Goal: Information Seeking & Learning: Check status

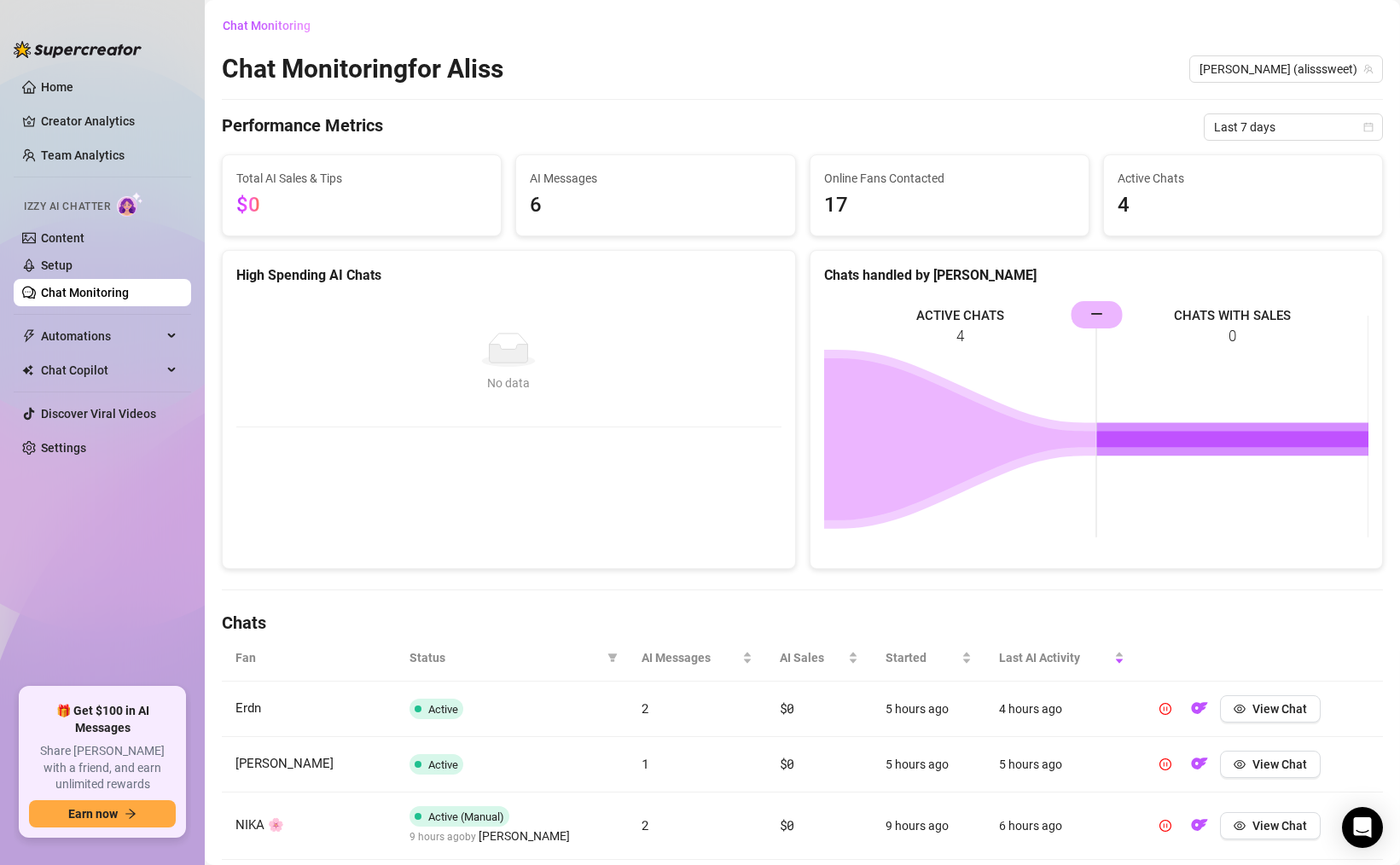
scroll to position [89, 0]
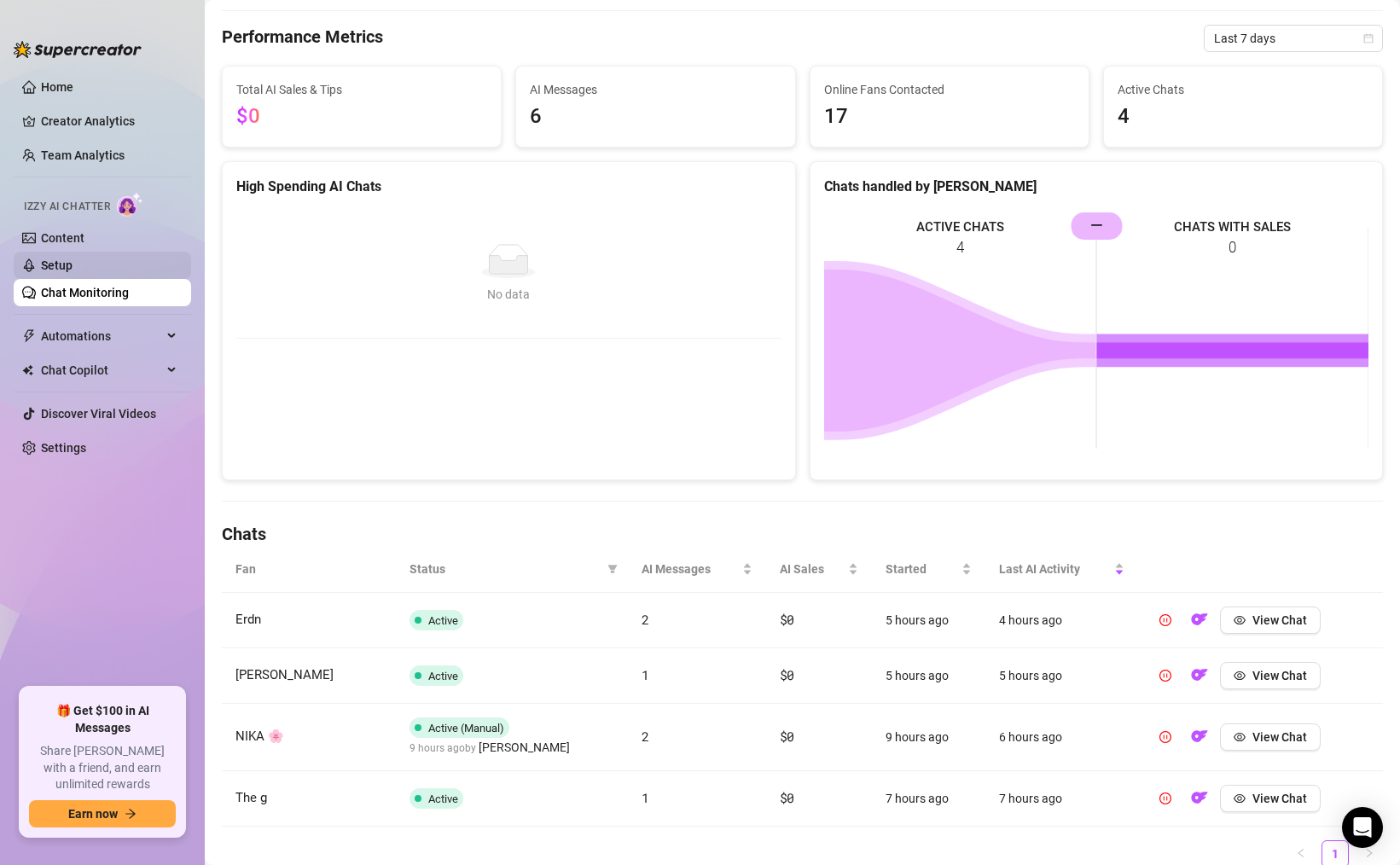
click at [72, 272] on link "Setup" at bounding box center [56, 265] width 31 height 14
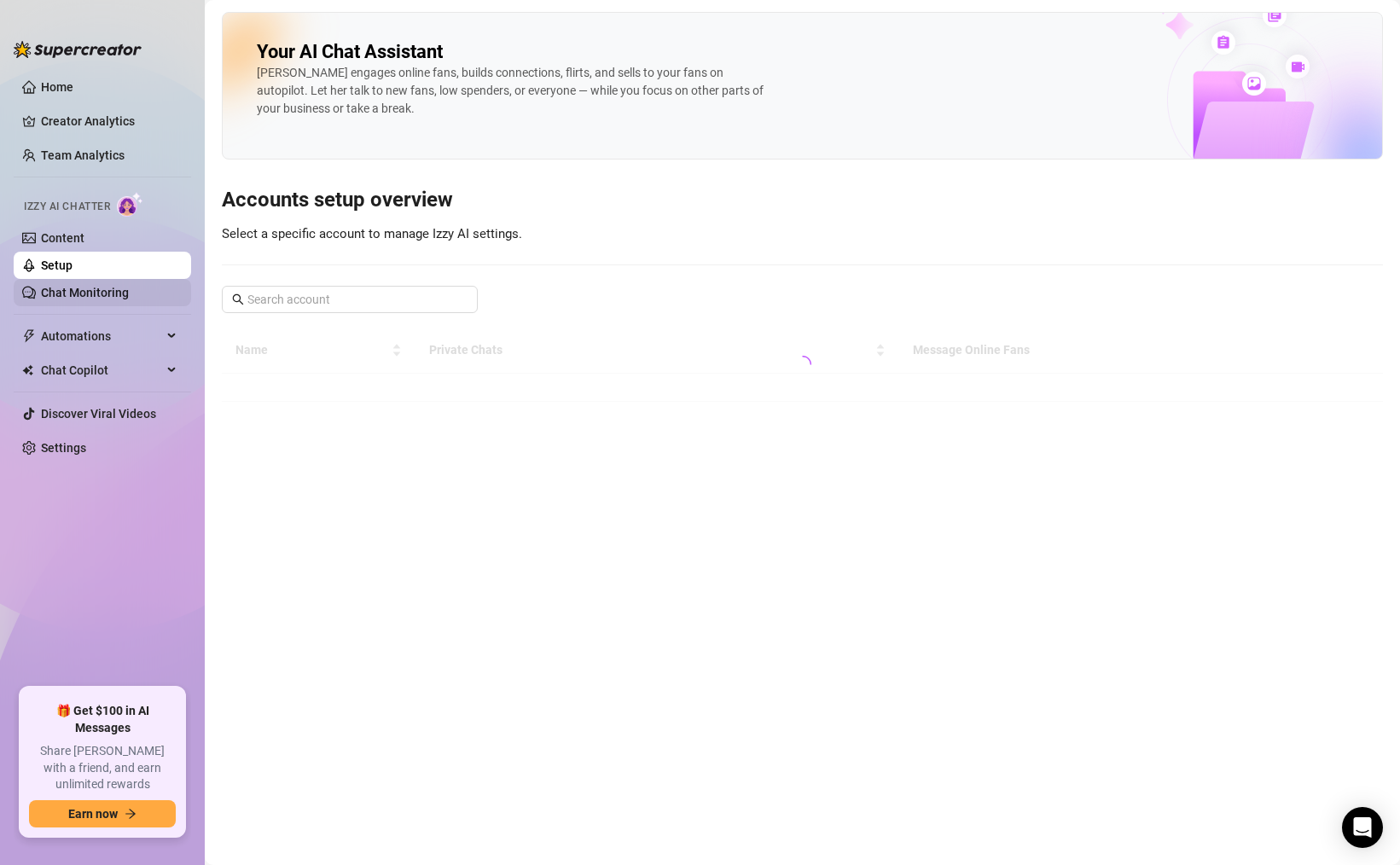
click at [108, 291] on link "Chat Monitoring" at bounding box center [84, 292] width 88 height 14
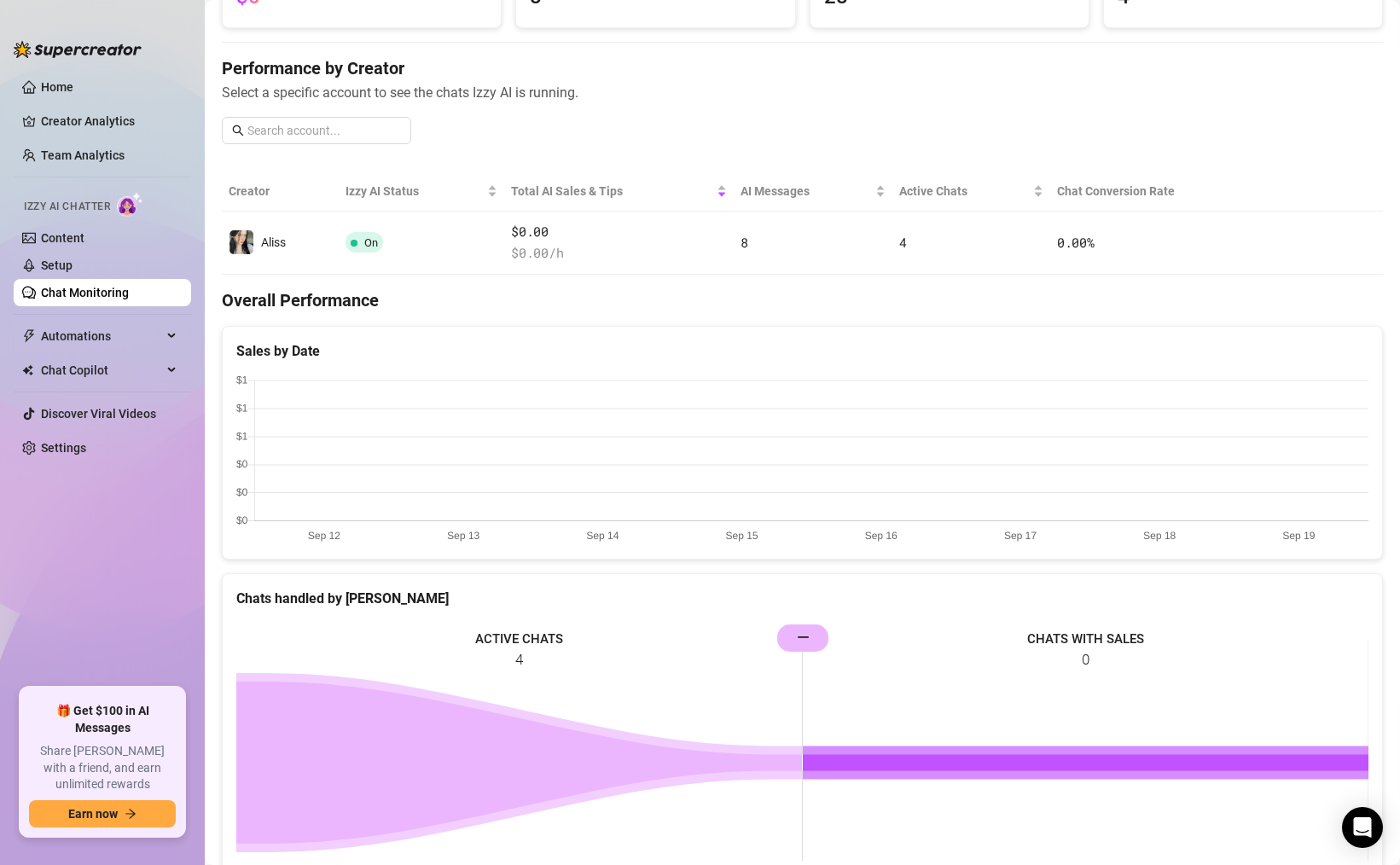
scroll to position [350, 0]
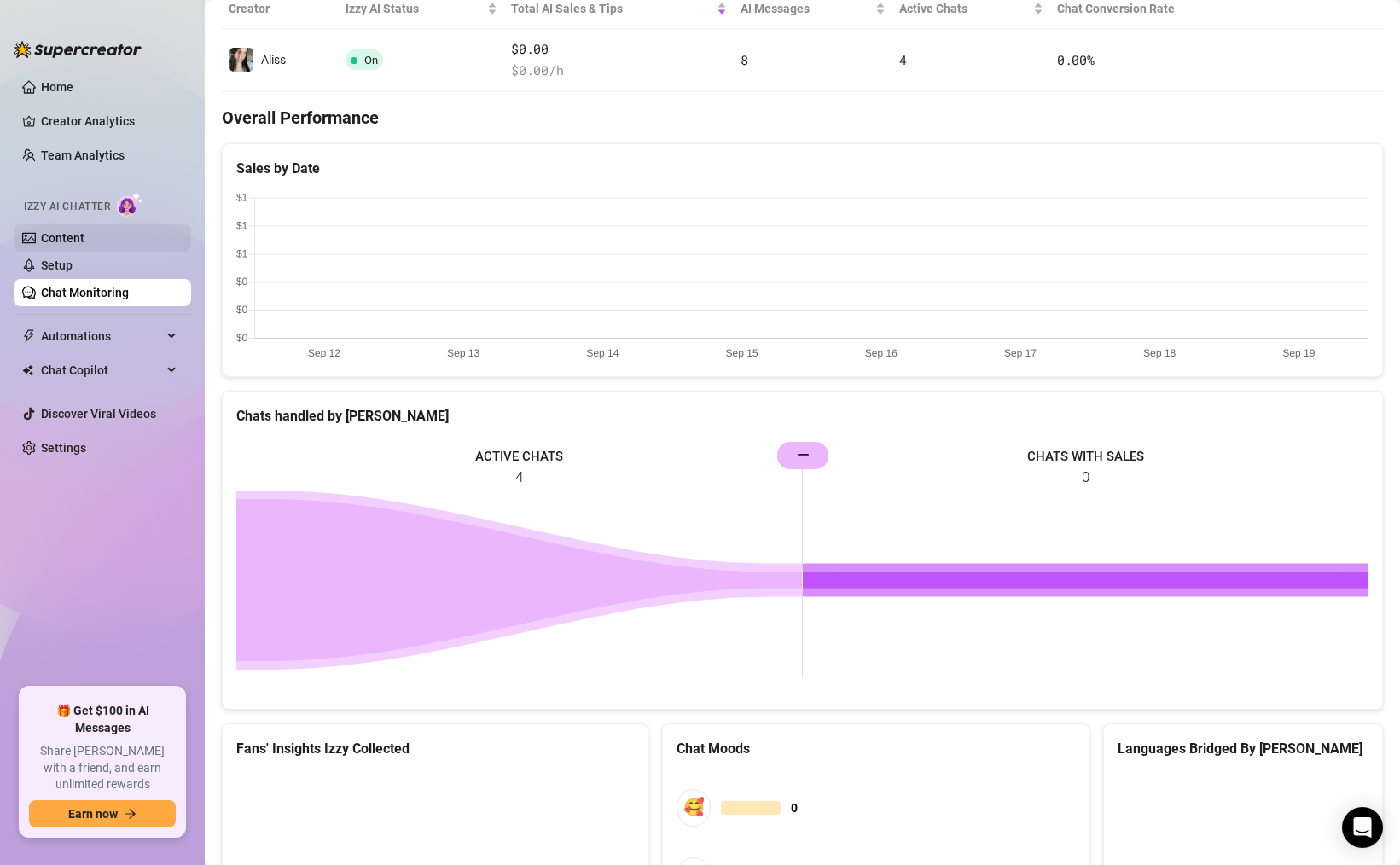
click at [84, 231] on link "Content" at bounding box center [62, 238] width 43 height 14
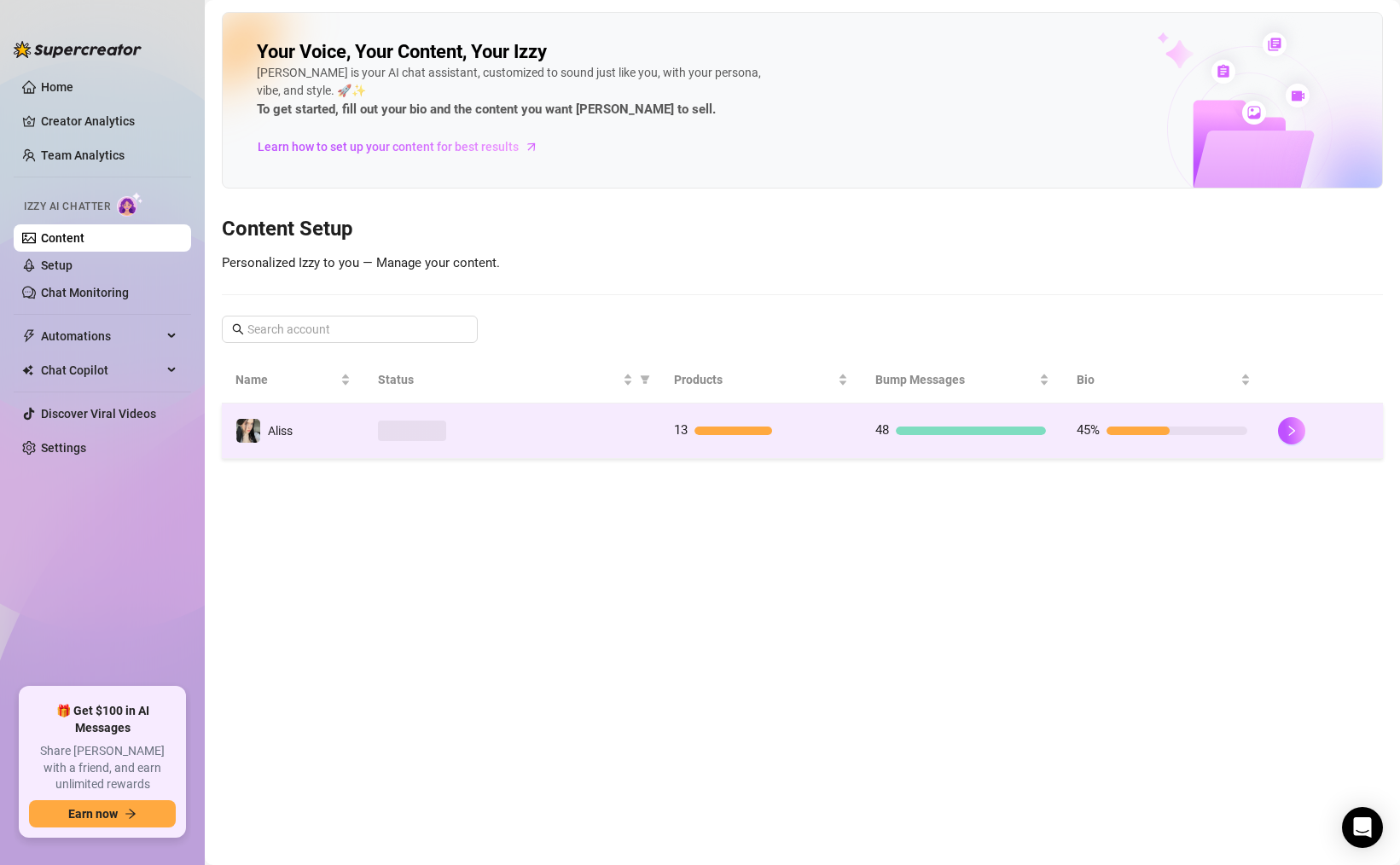
click at [595, 440] on div at bounding box center [512, 431] width 269 height 20
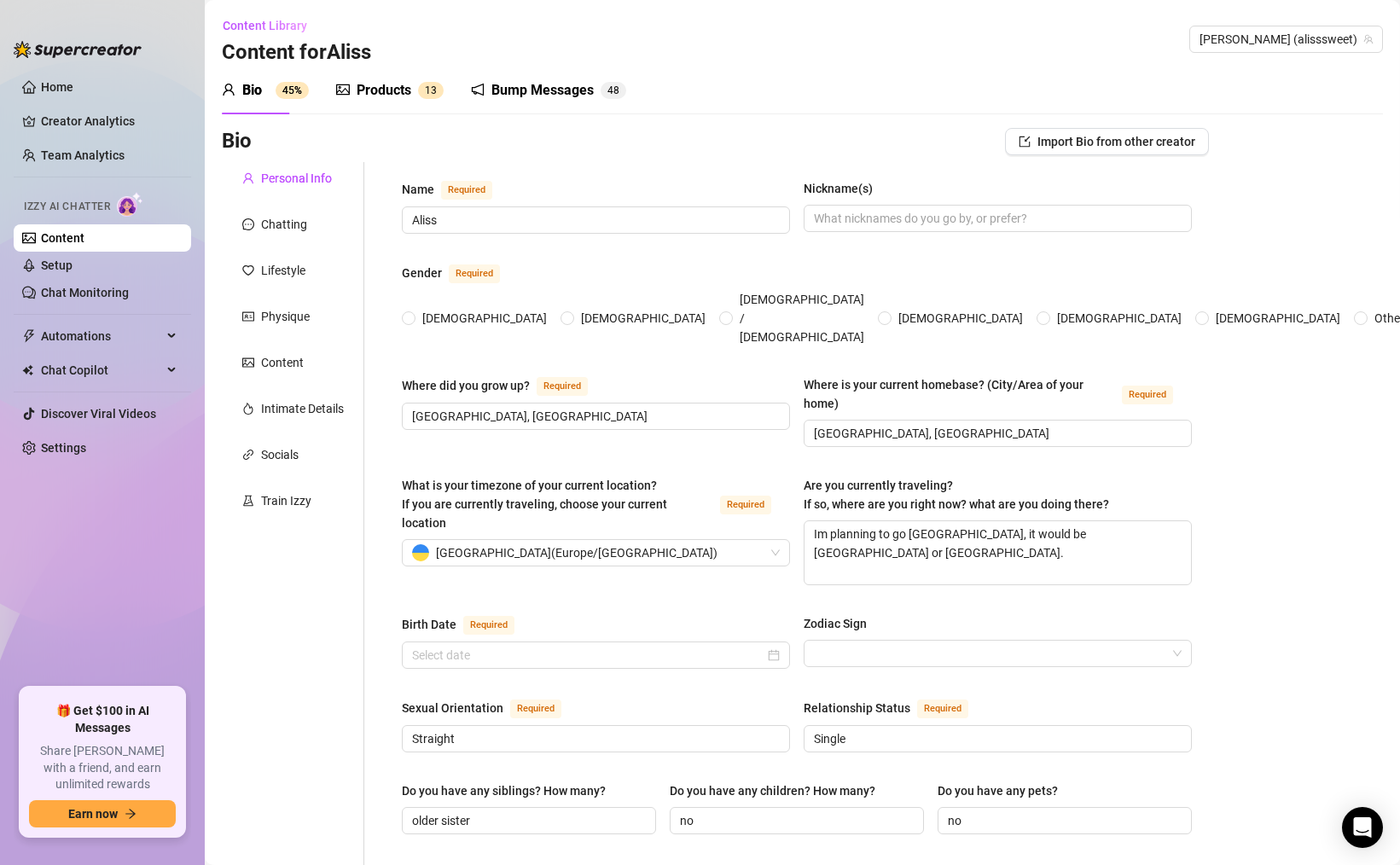
radio input "true"
type input "[DATE]"
click at [287, 229] on div "Chatting" at bounding box center [284, 224] width 46 height 19
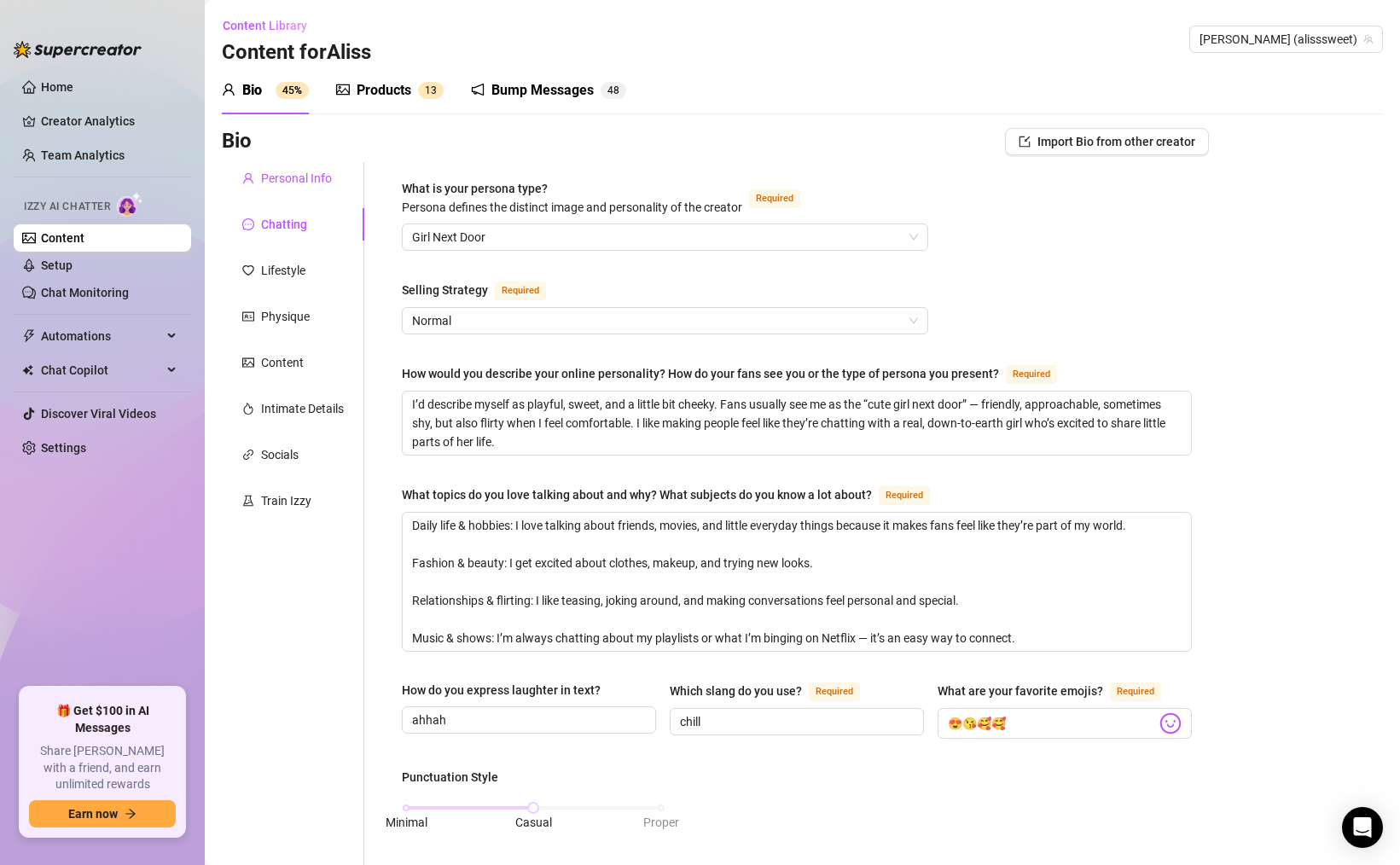
click at [283, 175] on div "Personal Info" at bounding box center [296, 179] width 71 height 19
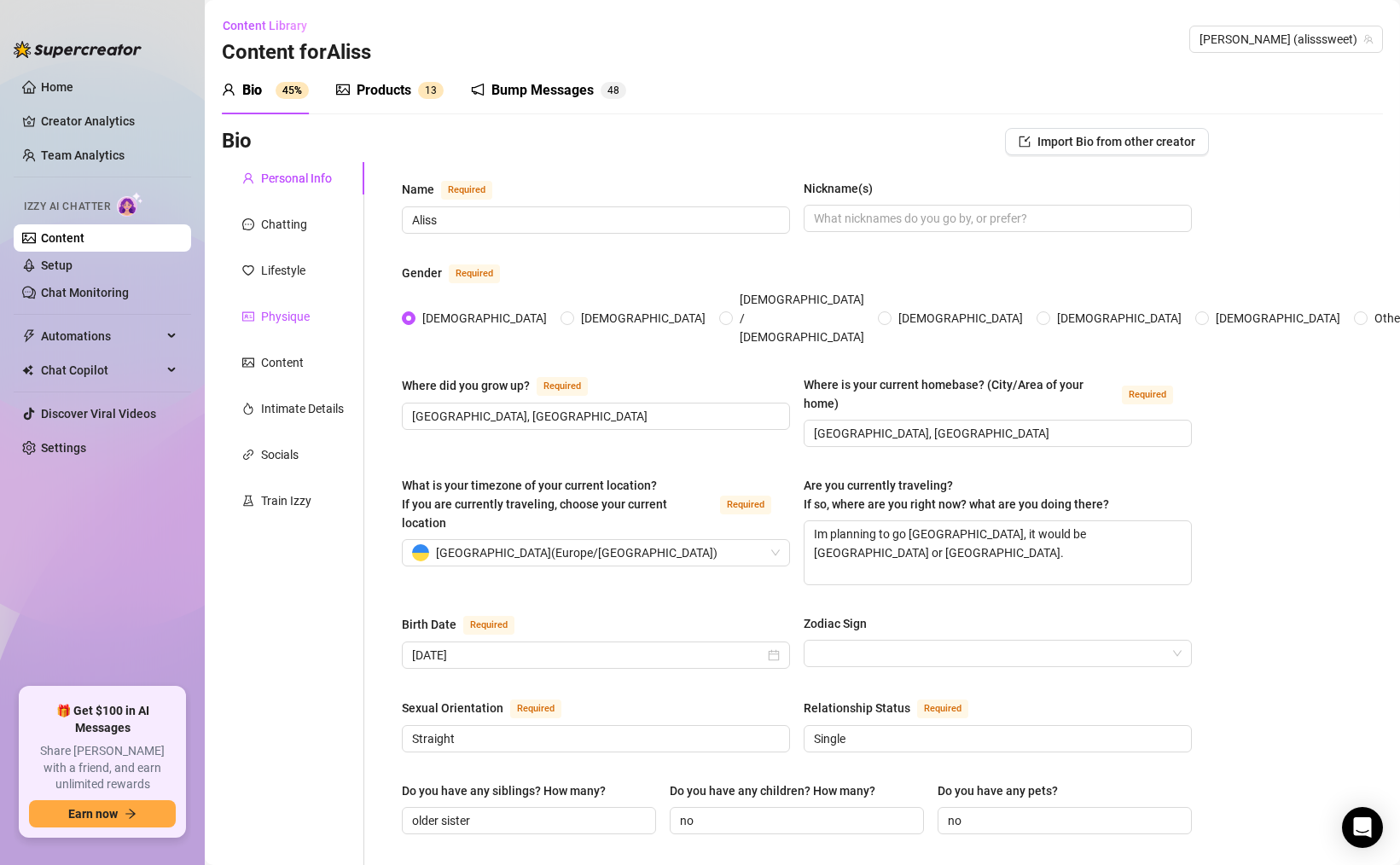
click at [290, 322] on div "Physique" at bounding box center [285, 316] width 49 height 19
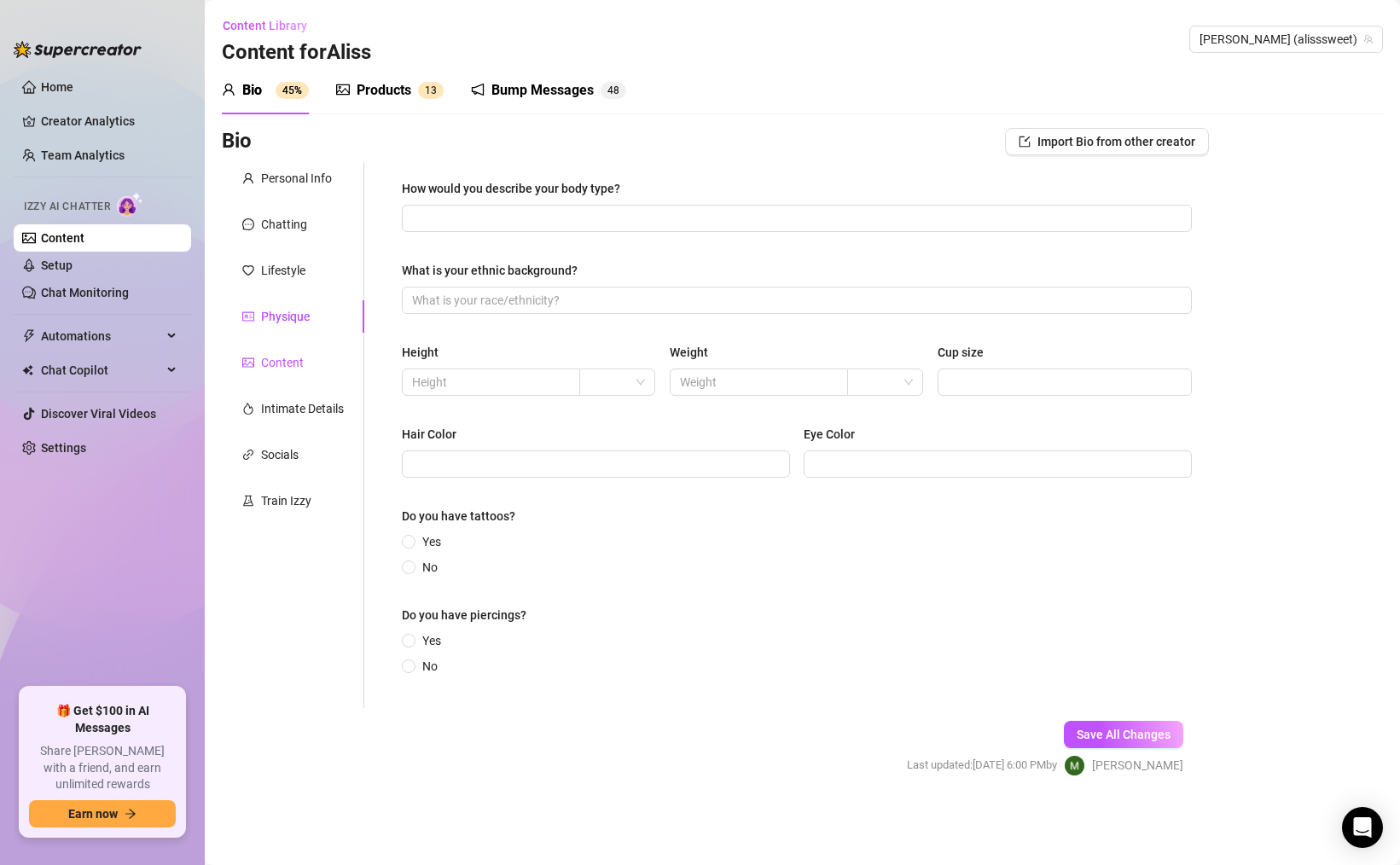
click at [290, 355] on div "Content" at bounding box center [282, 363] width 43 height 19
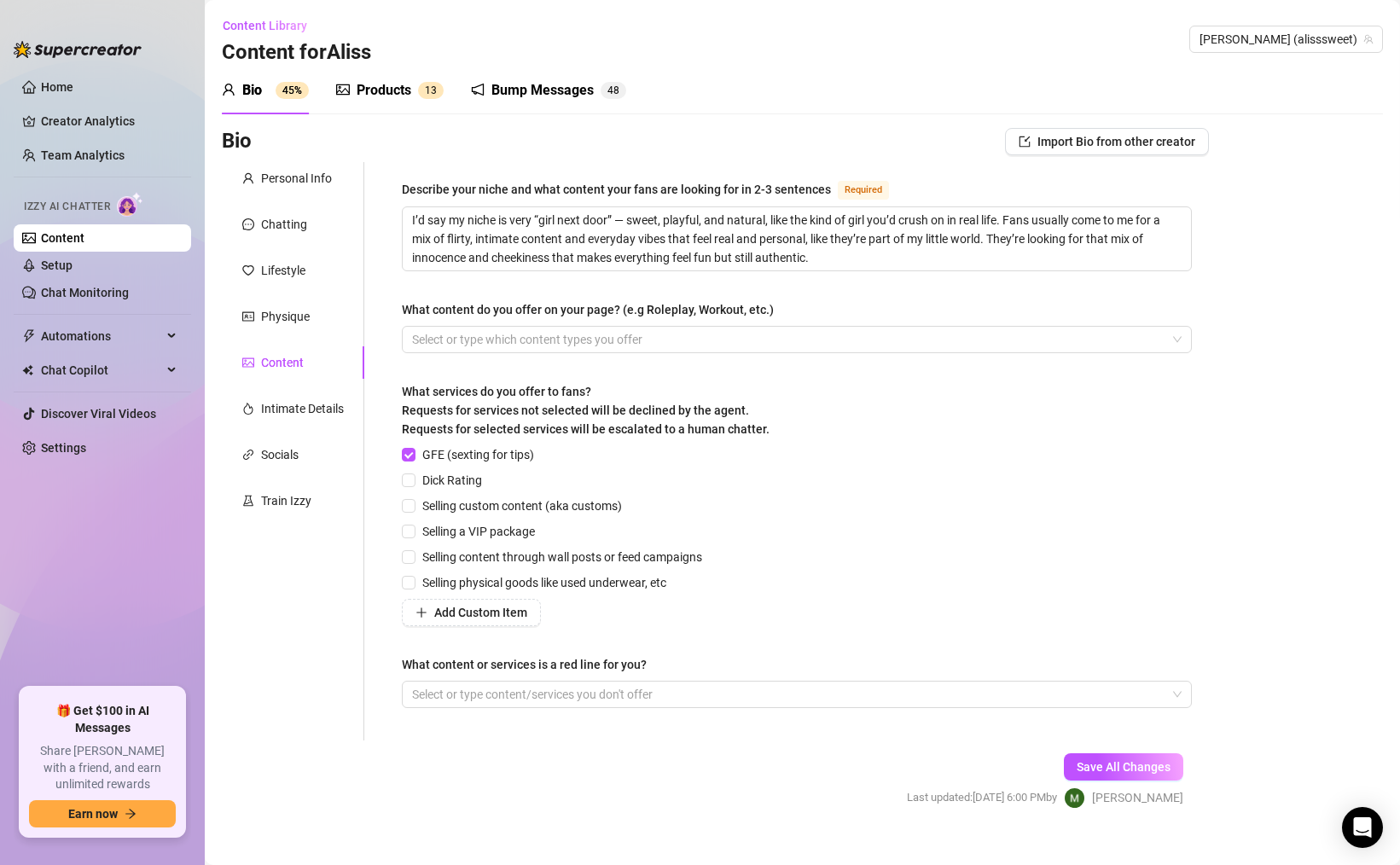
click at [269, 253] on div "Personal Info Chatting Lifestyle Physique Content Intimate Details Socials Trai…" at bounding box center [293, 451] width 142 height 578
click at [268, 231] on div "Chatting" at bounding box center [284, 224] width 46 height 19
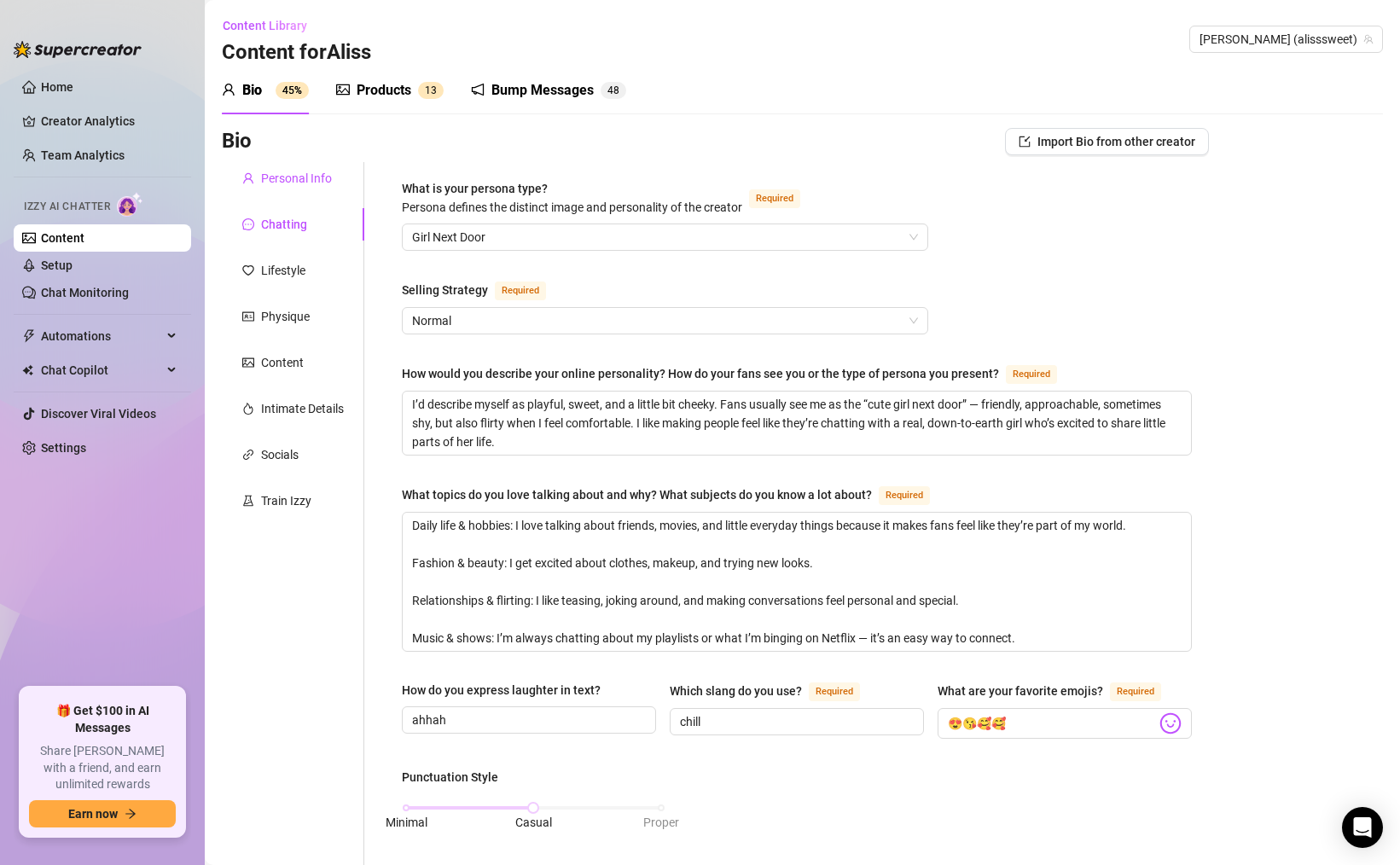
click at [269, 185] on div "Personal Info" at bounding box center [296, 179] width 71 height 19
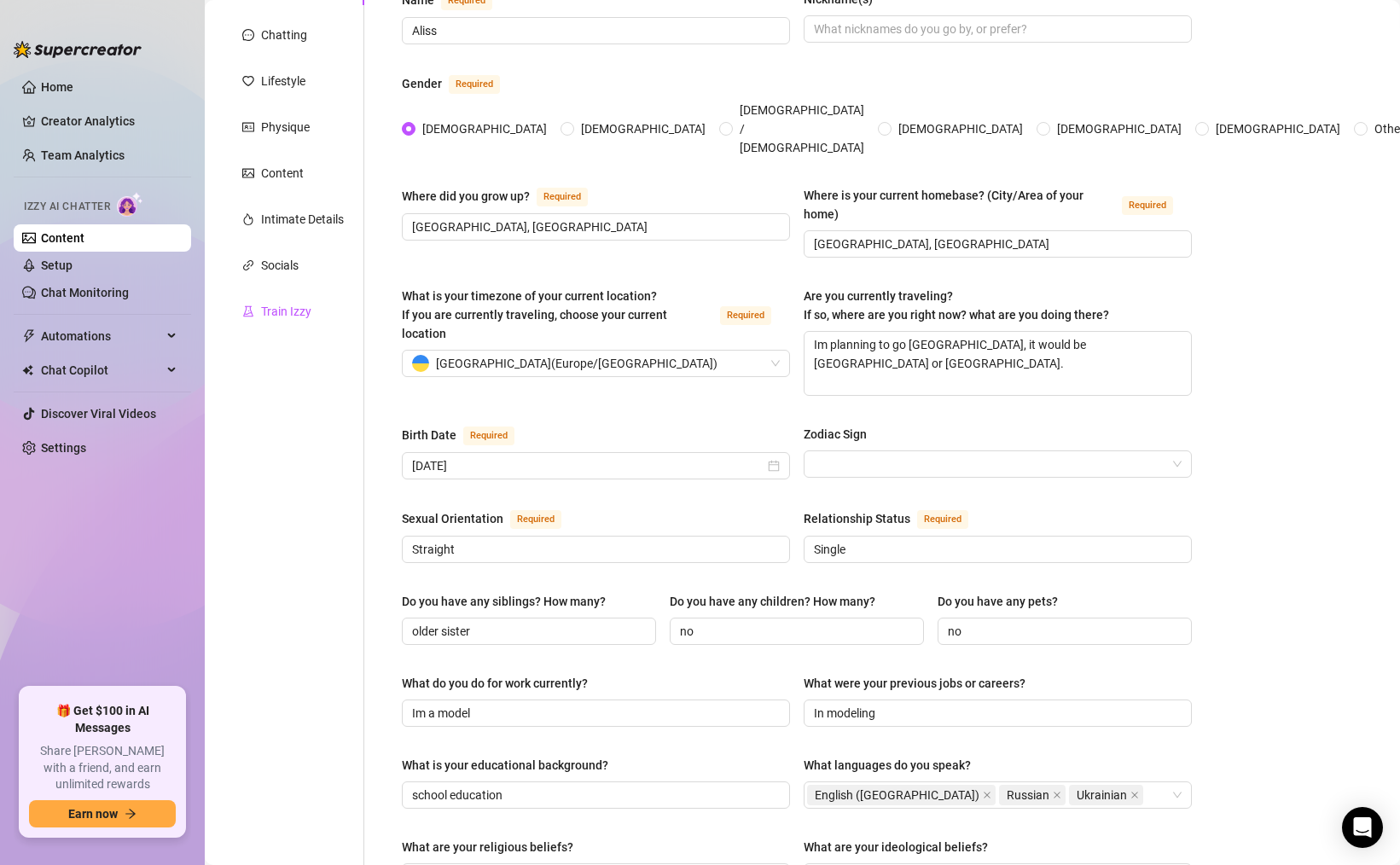
click at [278, 311] on div "Train Izzy" at bounding box center [286, 312] width 50 height 19
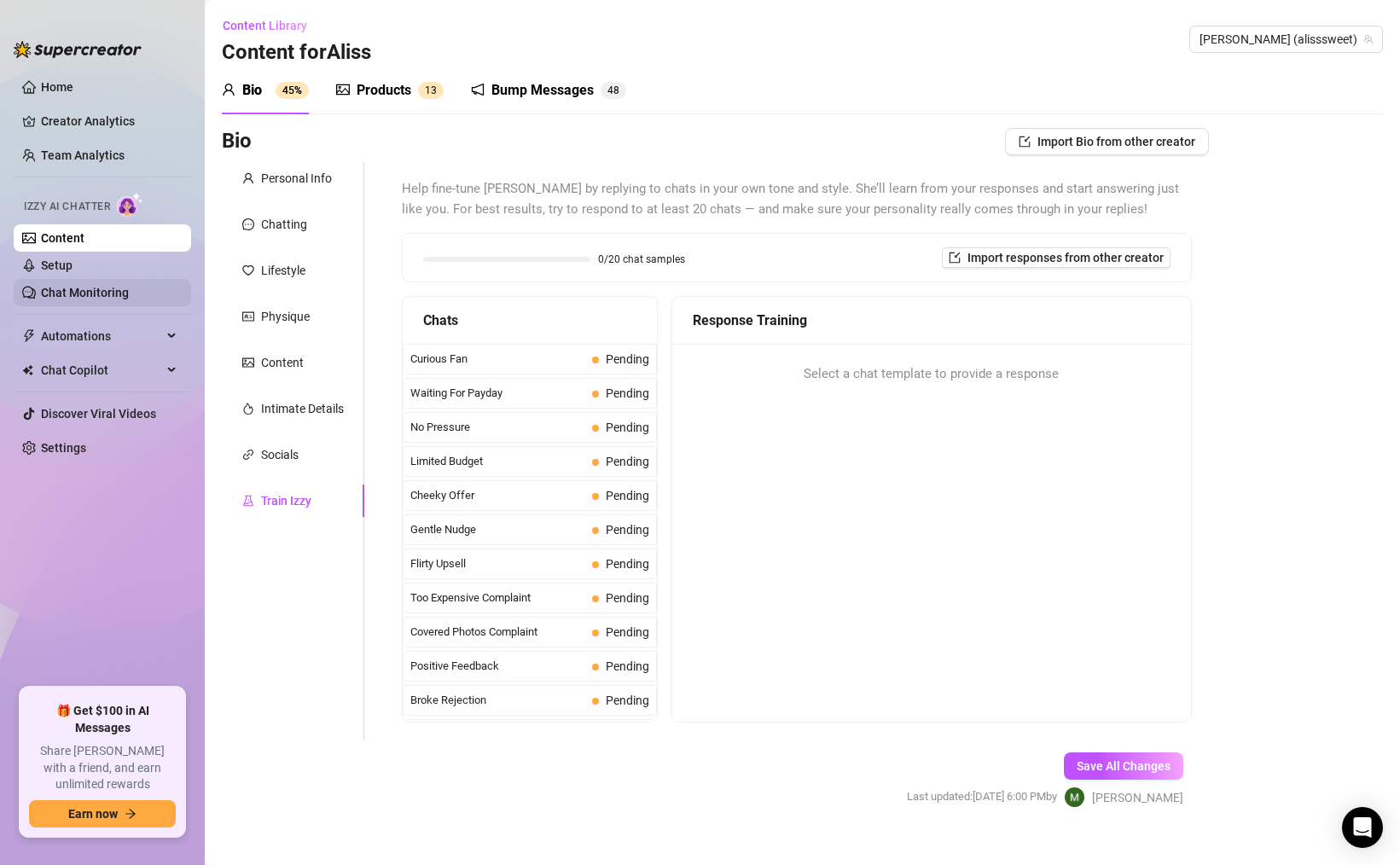
click at [109, 300] on link "Chat Monitoring" at bounding box center [84, 292] width 88 height 14
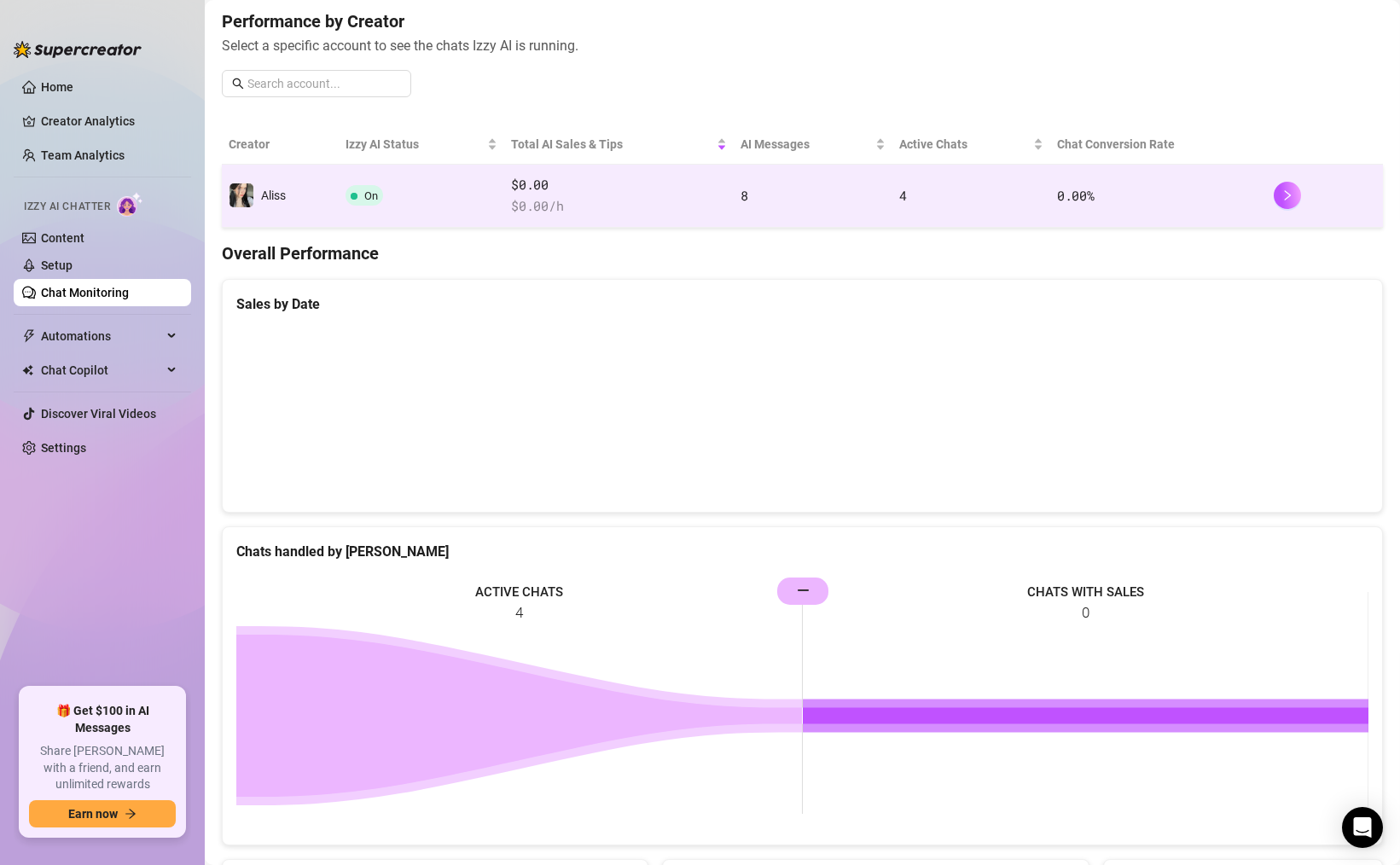
scroll to position [74, 0]
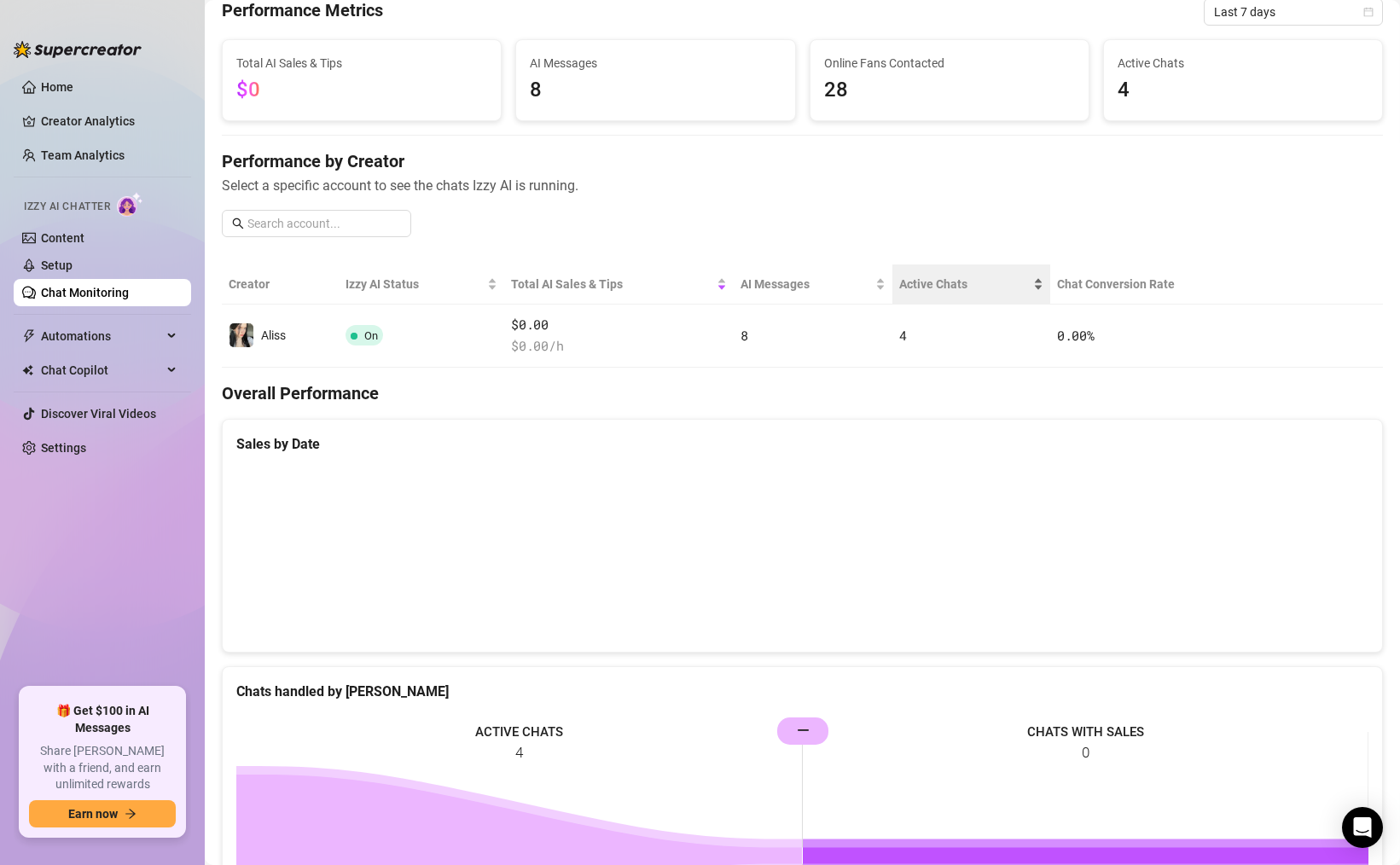
click at [1034, 283] on div "Active Chats" at bounding box center [971, 284] width 144 height 19
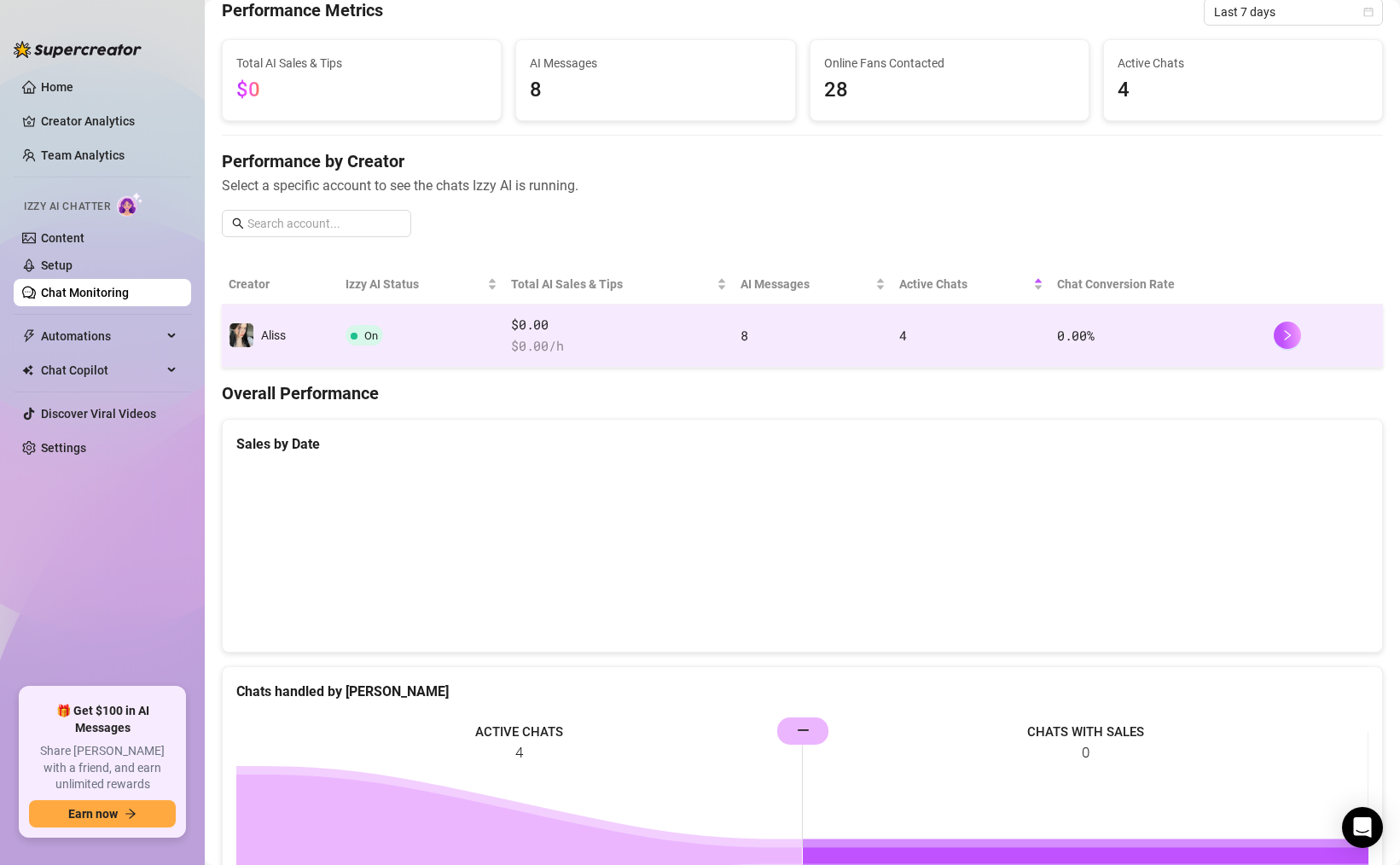
click at [1034, 326] on td "4" at bounding box center [971, 336] width 158 height 63
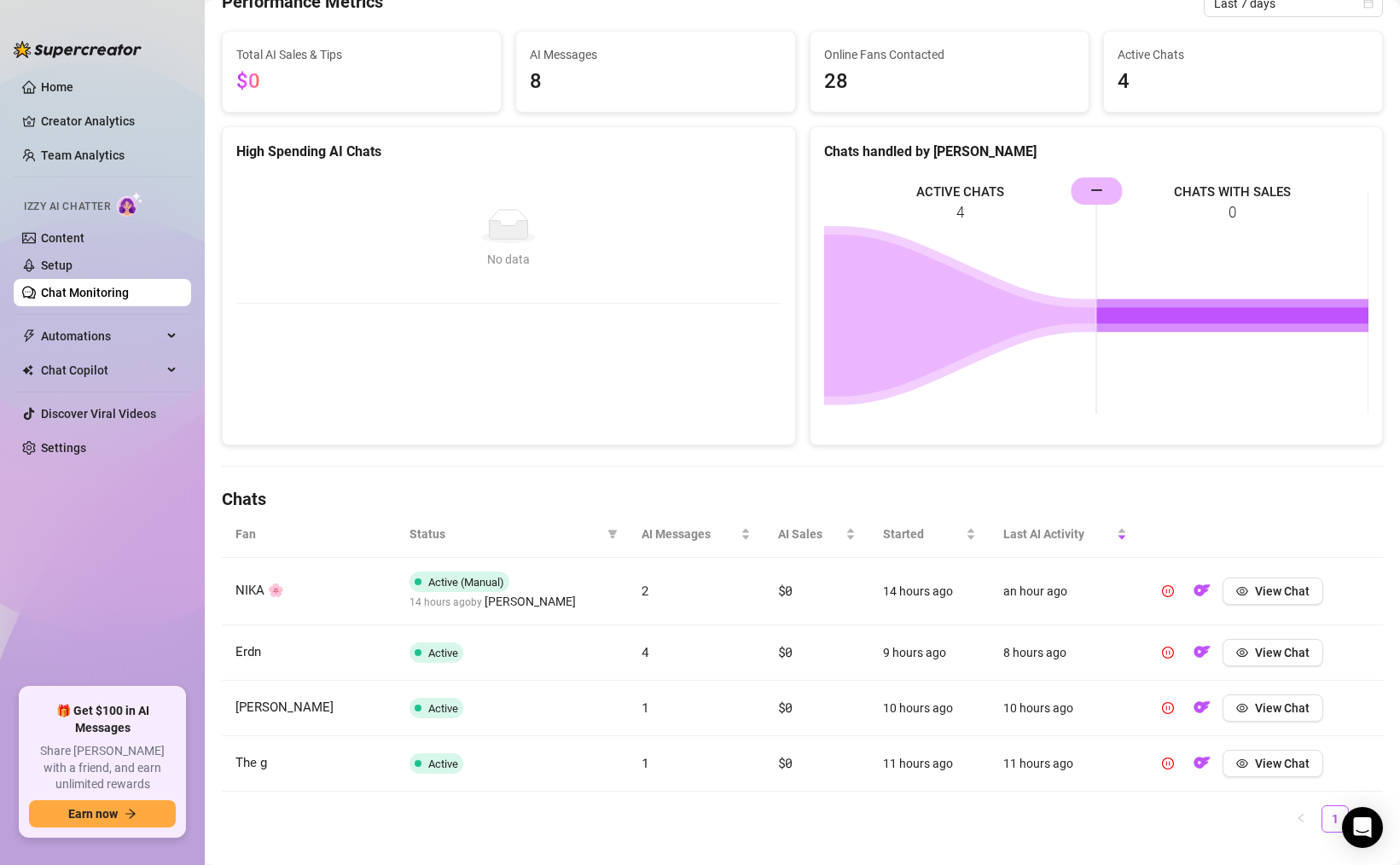
scroll to position [156, 0]
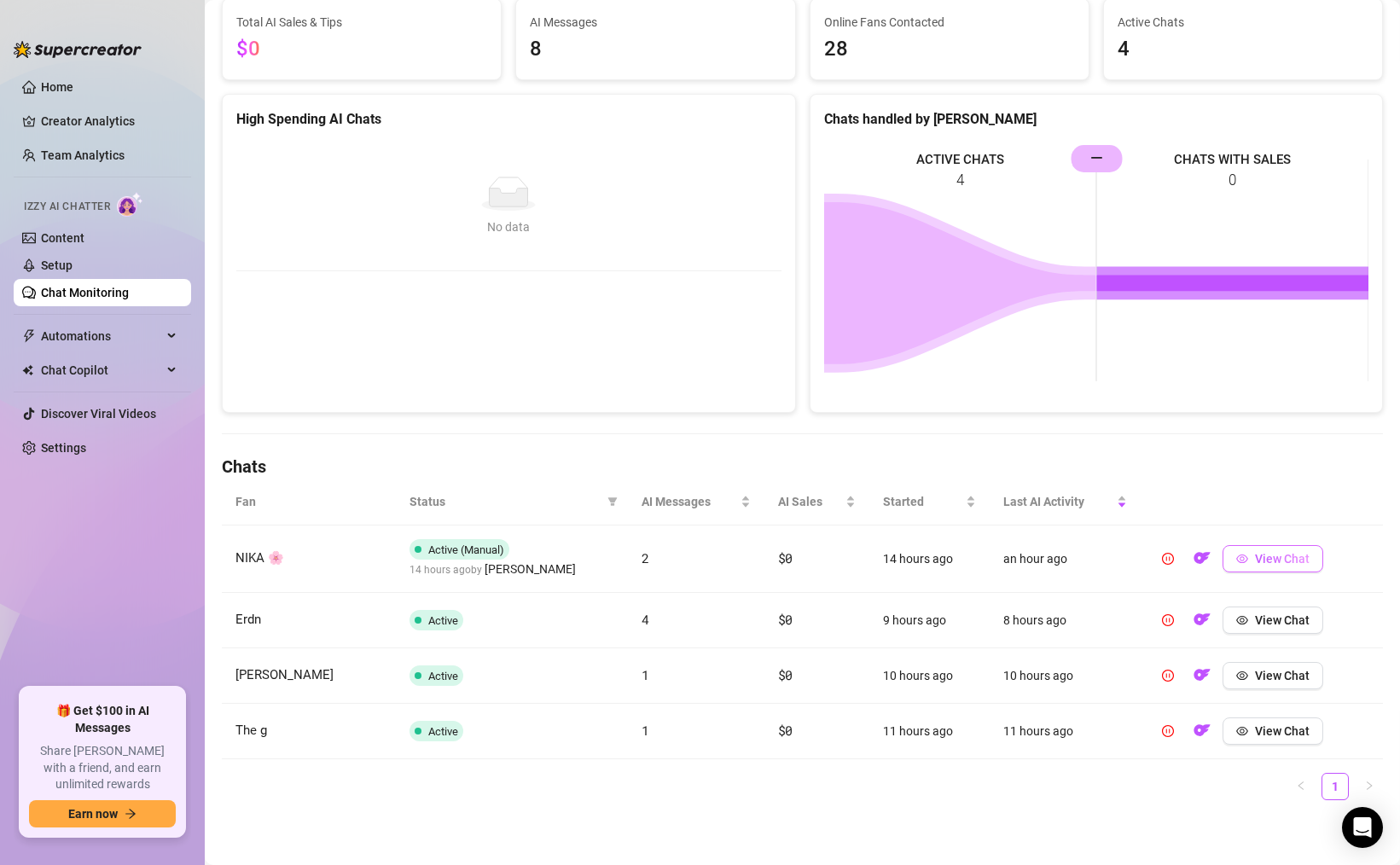
click at [1286, 562] on span "View Chat" at bounding box center [1282, 559] width 55 height 14
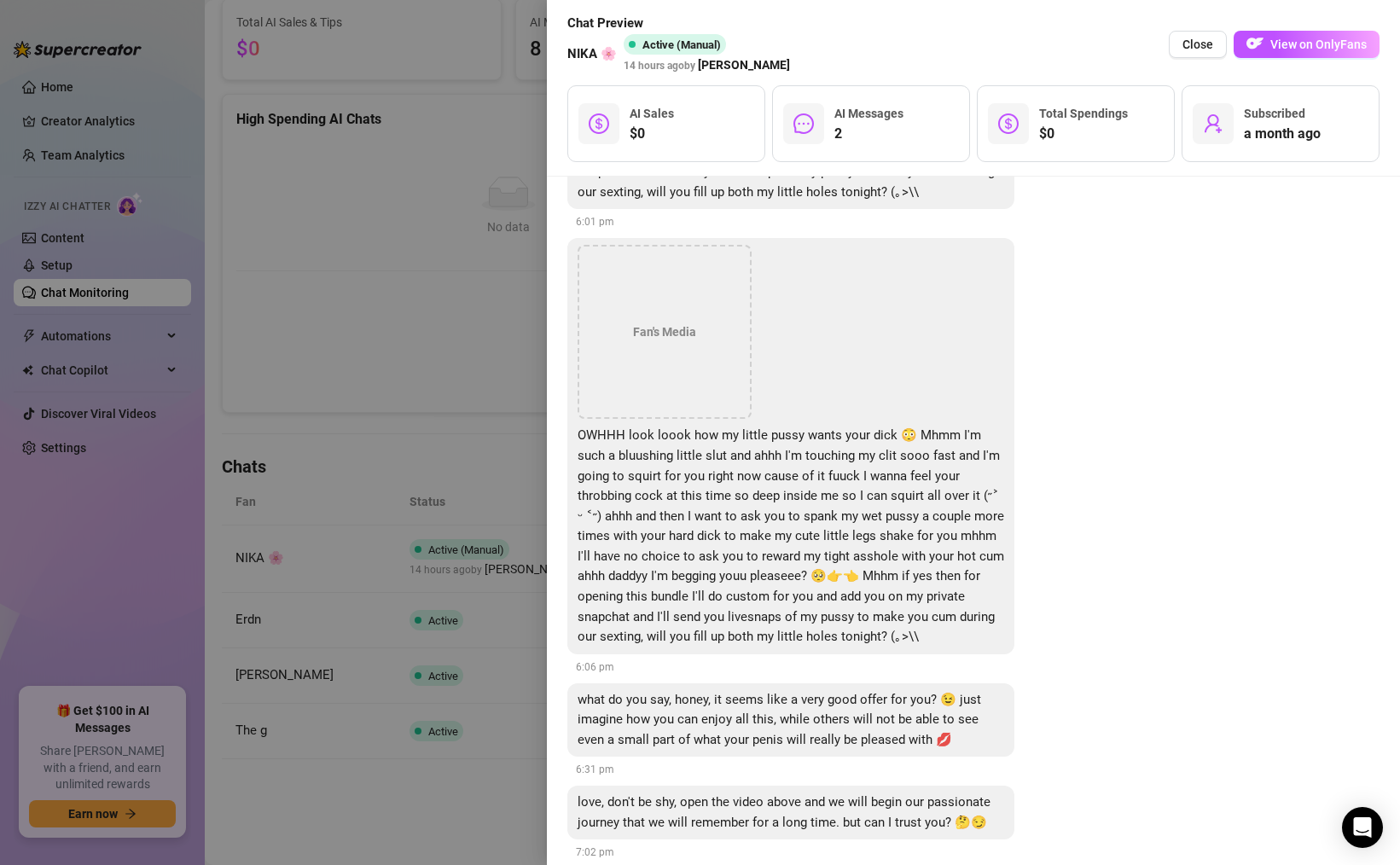
scroll to position [1044, 0]
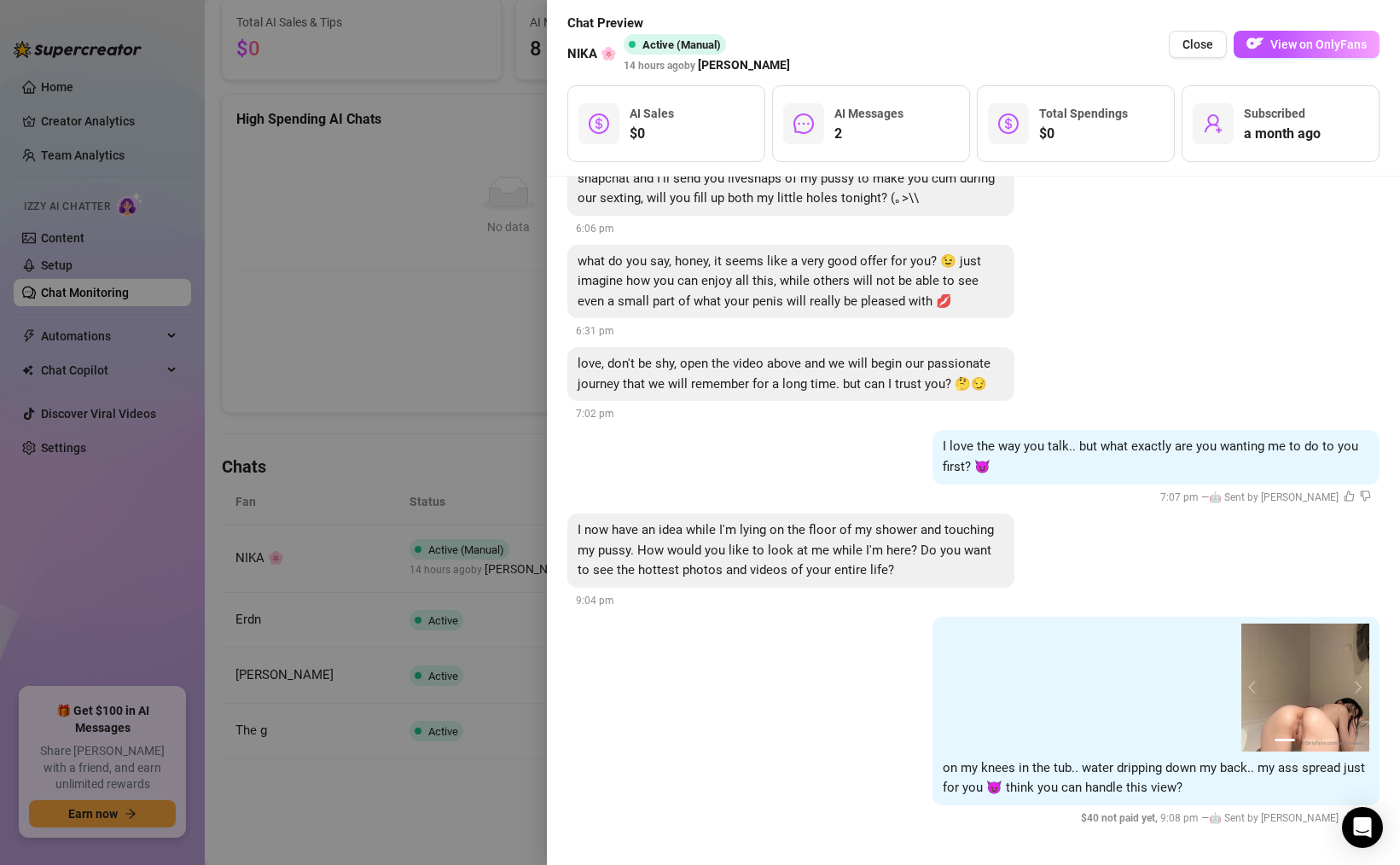
click at [404, 686] on div at bounding box center [700, 432] width 1400 height 865
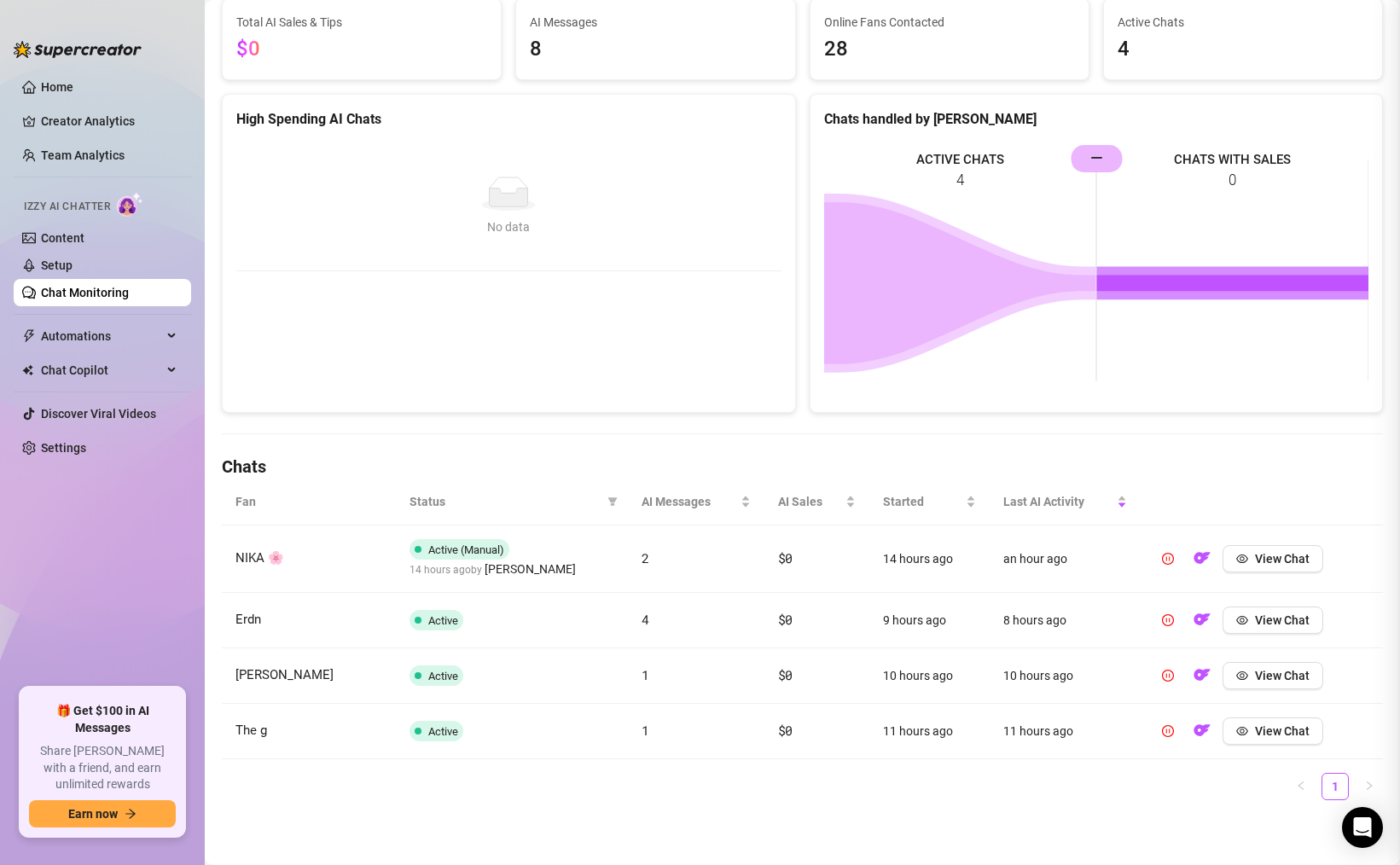
scroll to position [0, 0]
click at [1253, 622] on button "View Chat" at bounding box center [1272, 621] width 101 height 28
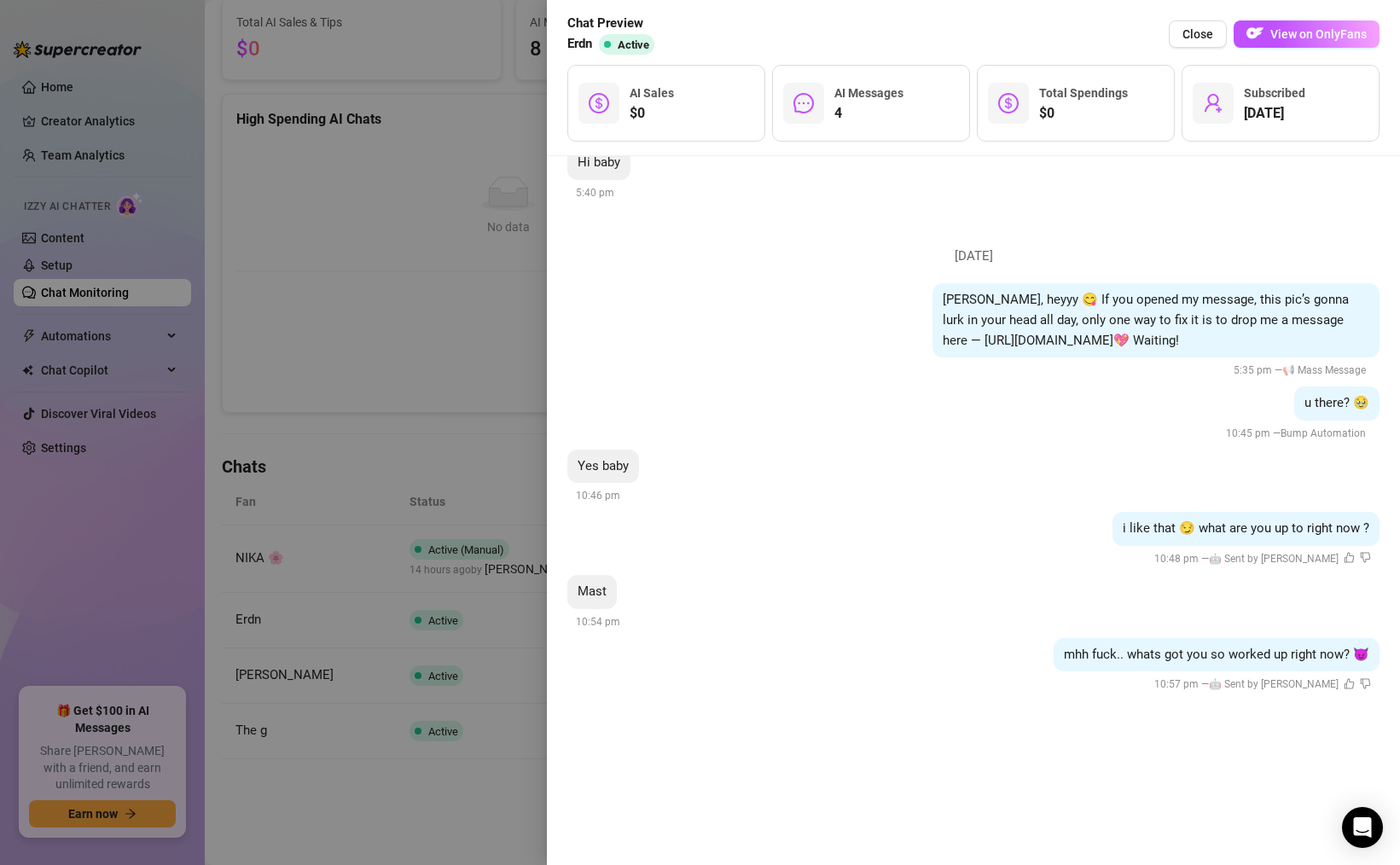
scroll to position [429, 0]
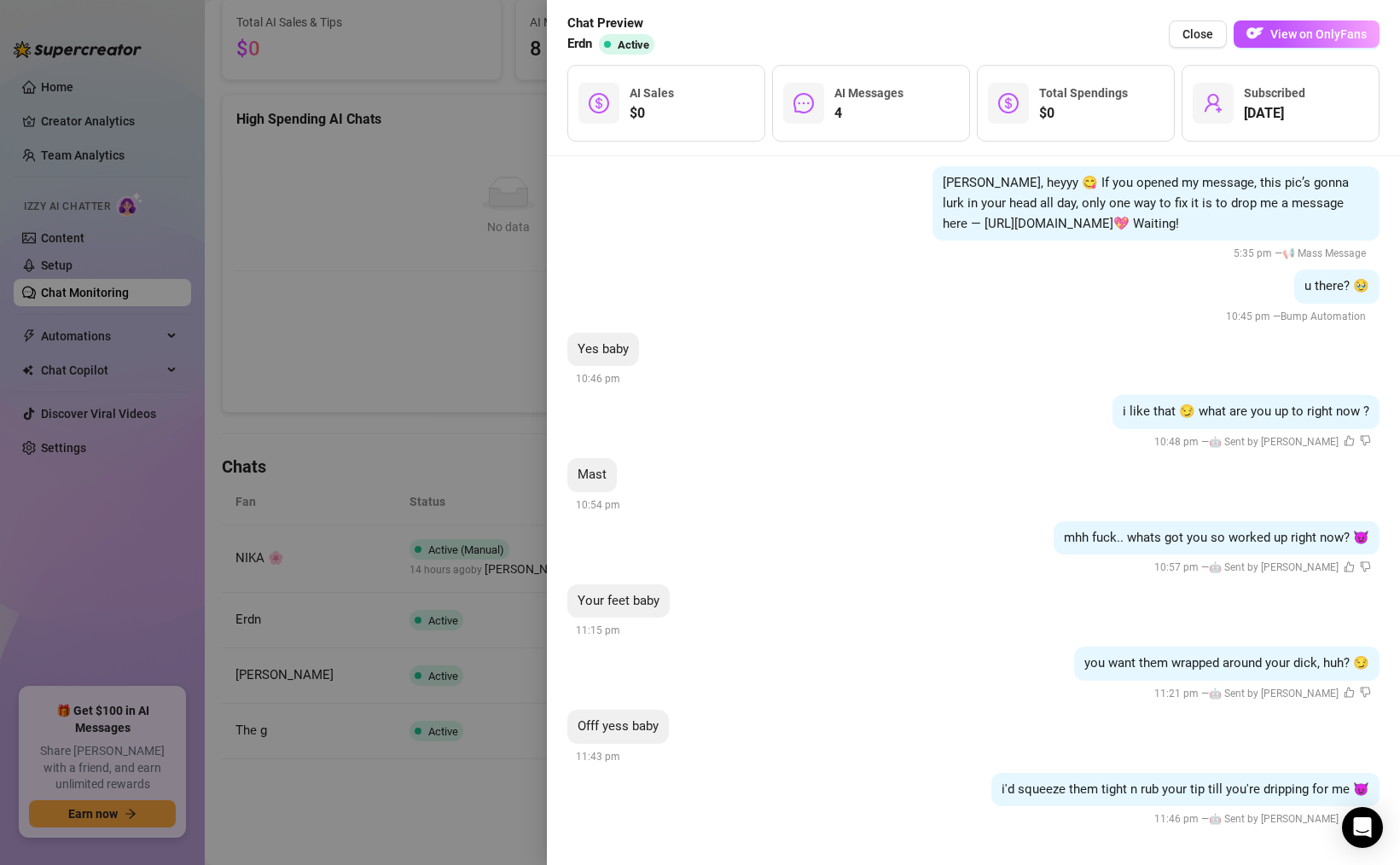
click at [1064, 787] on span "i'd squeeze them tight n rub your tip till you're dripping for me 😈" at bounding box center [1185, 789] width 368 height 16
copy span "i'd squeeze them tight n rub your tip till you're dripping for me 😈"
click at [364, 466] on div at bounding box center [700, 432] width 1400 height 865
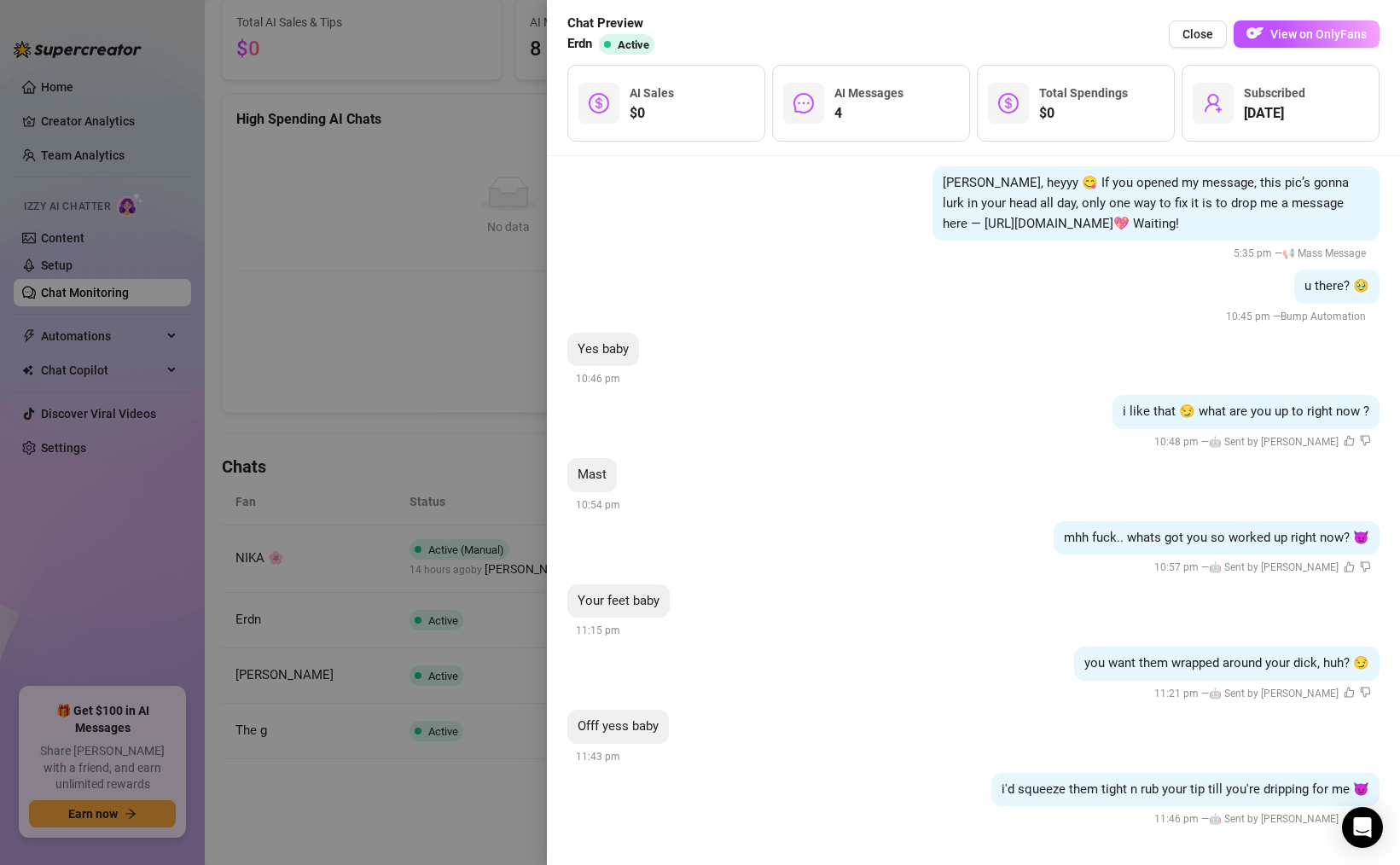
scroll to position [0, 0]
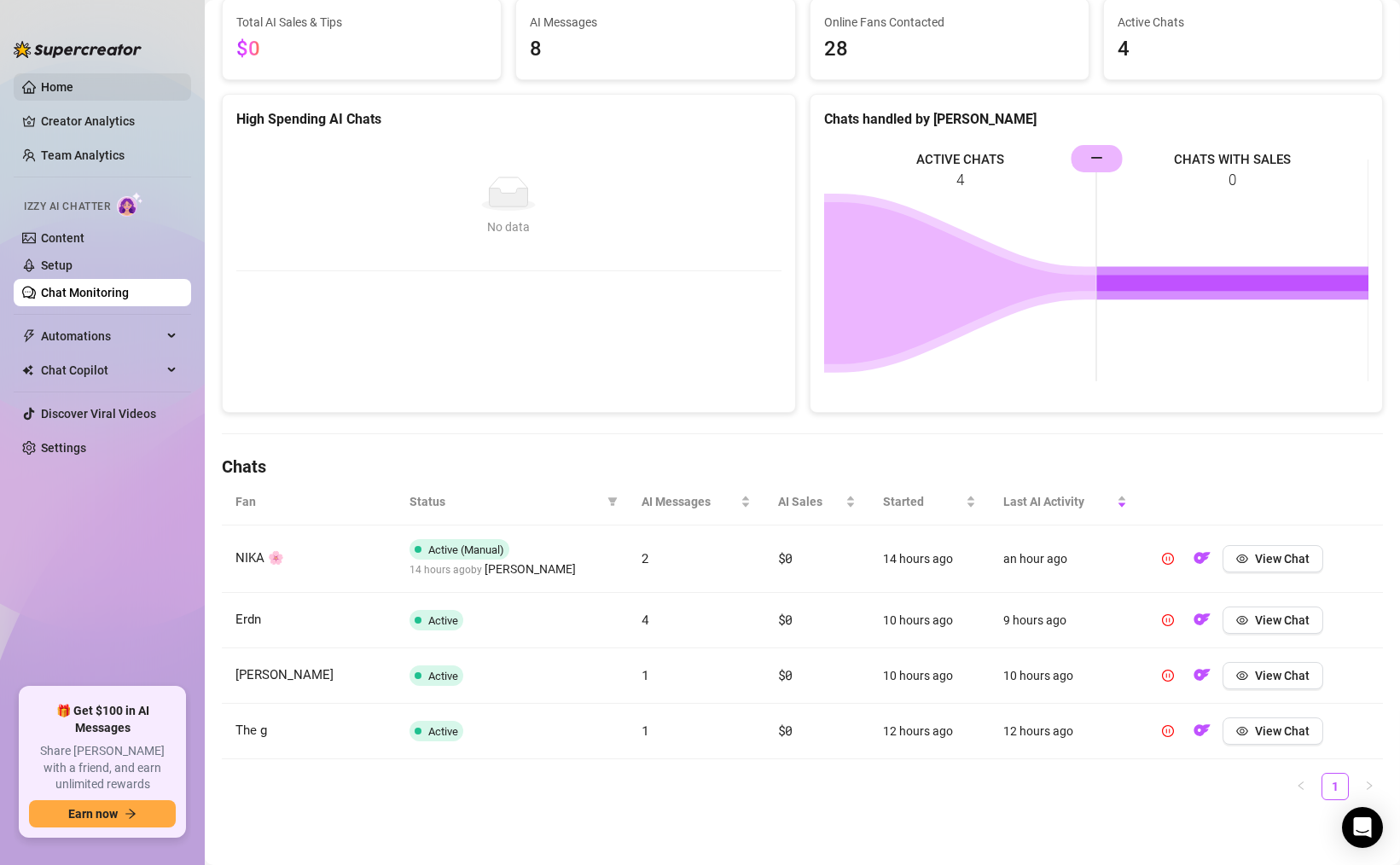
click at [73, 93] on link "Home" at bounding box center [56, 87] width 32 height 14
